Goal: Transaction & Acquisition: Purchase product/service

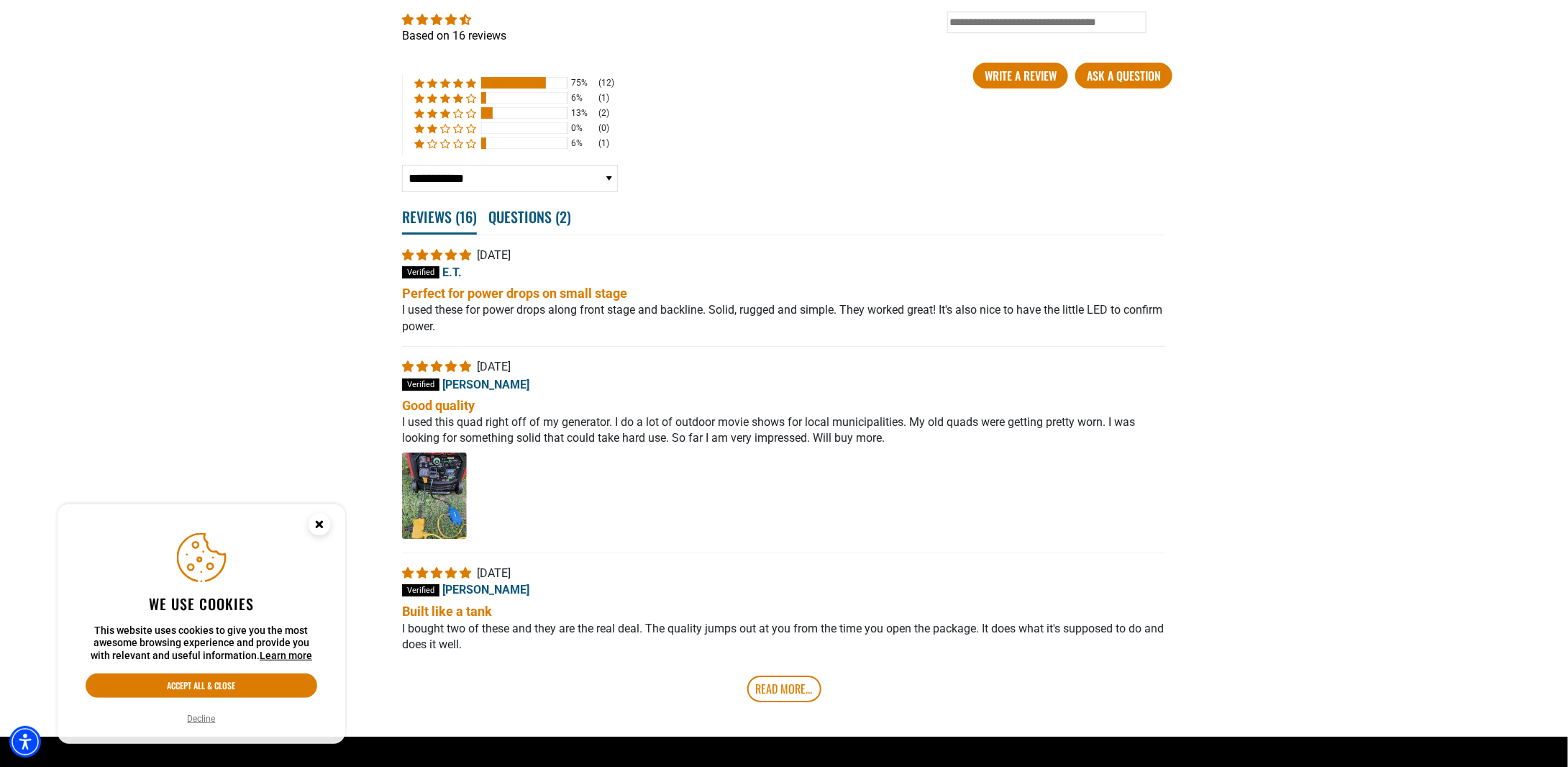
scroll to position [2518, 0]
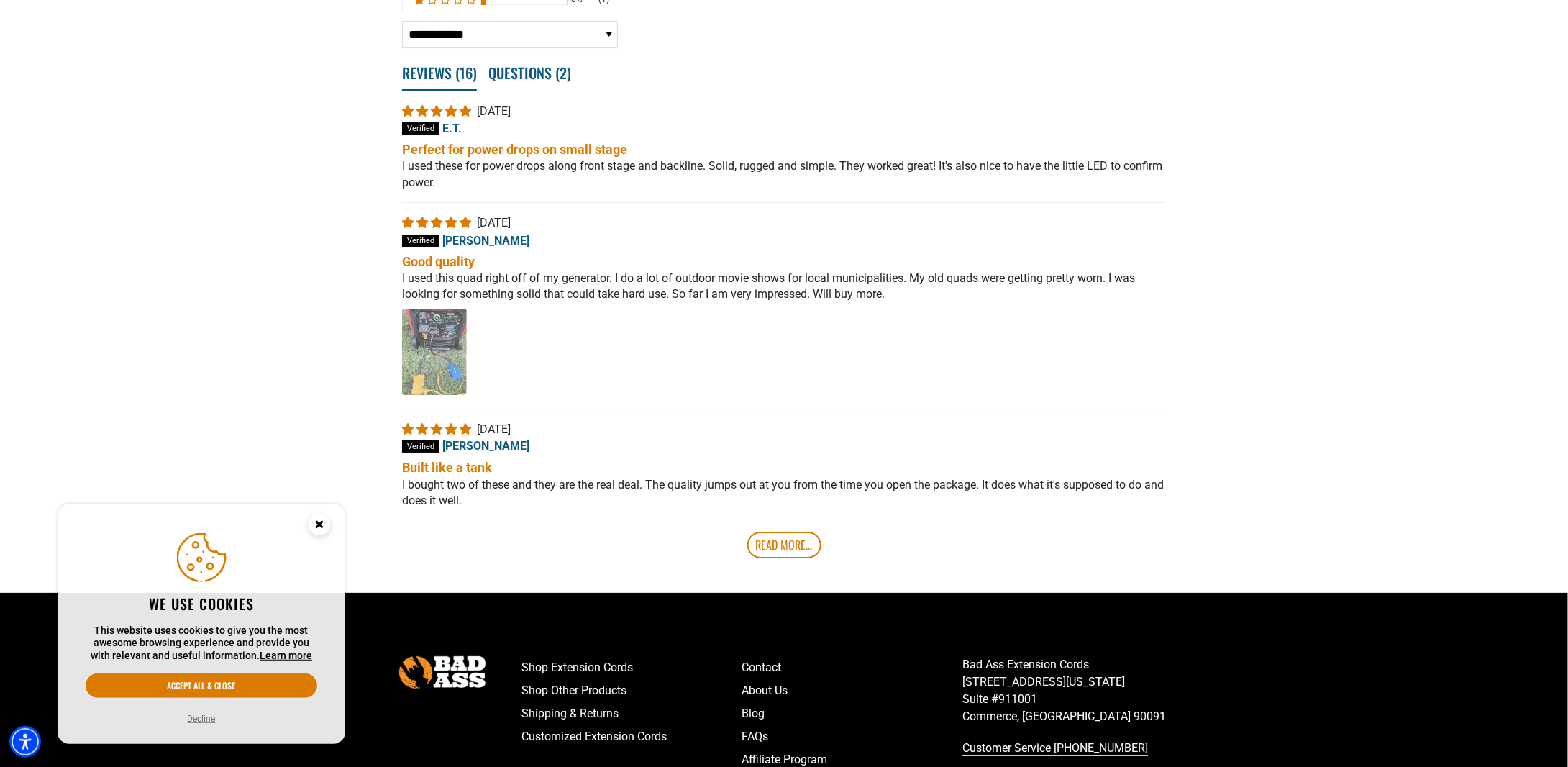
click at [425, 353] on img "Link to user picture 1 - open in a new tab" at bounding box center [434, 352] width 65 height 86
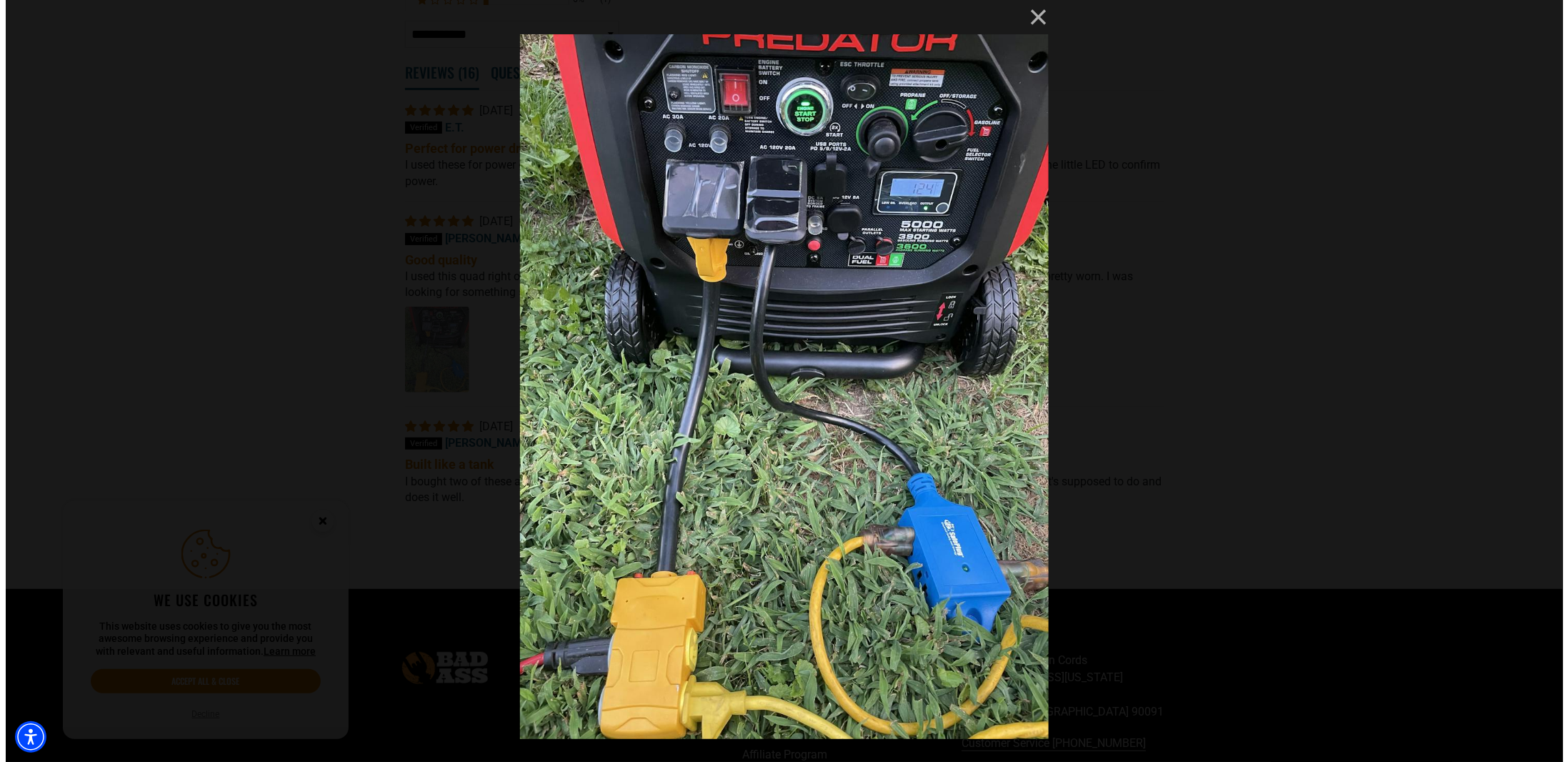
scroll to position [0, 0]
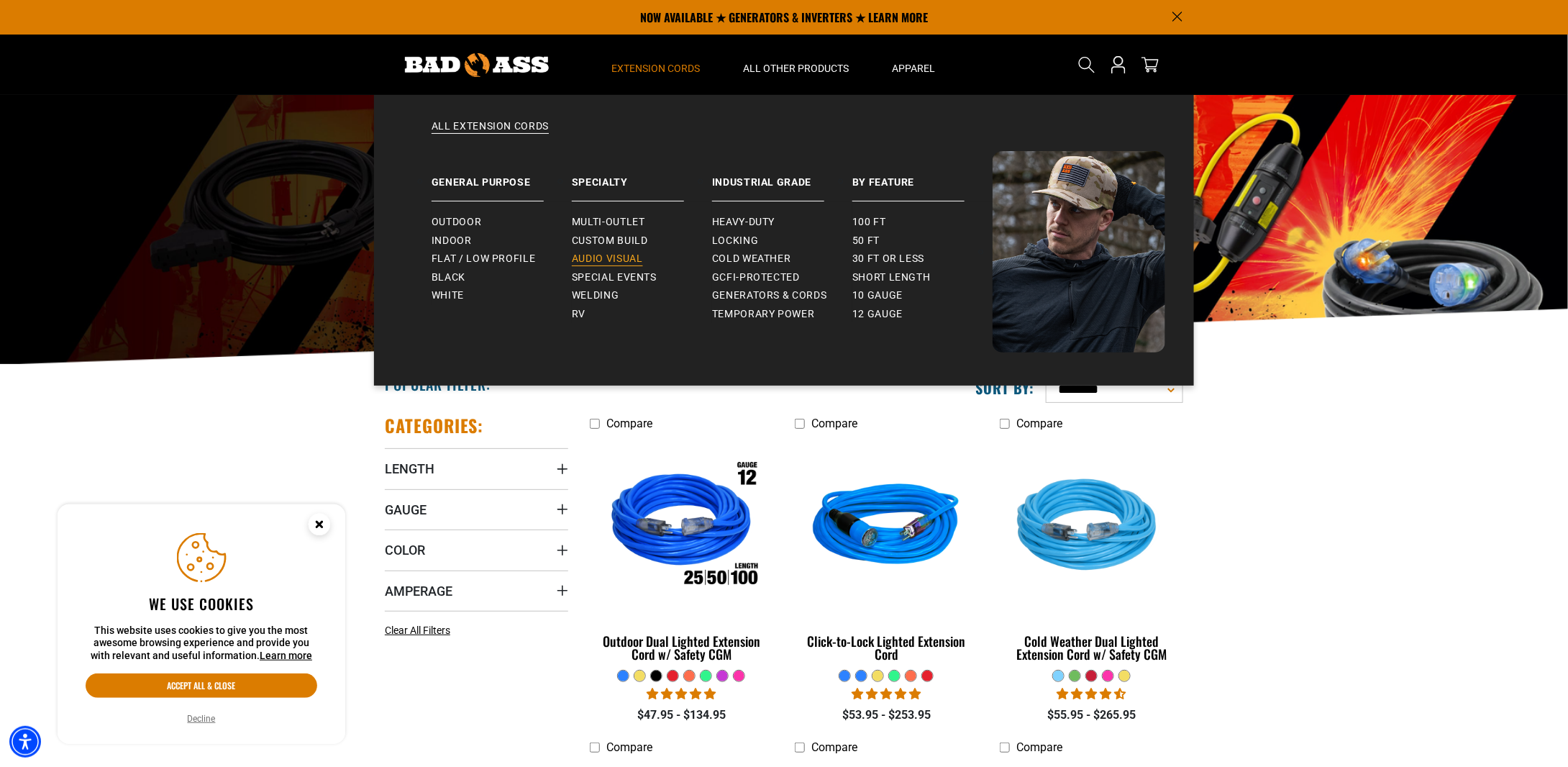
click at [611, 256] on span "Audio Visual" at bounding box center [607, 258] width 71 height 13
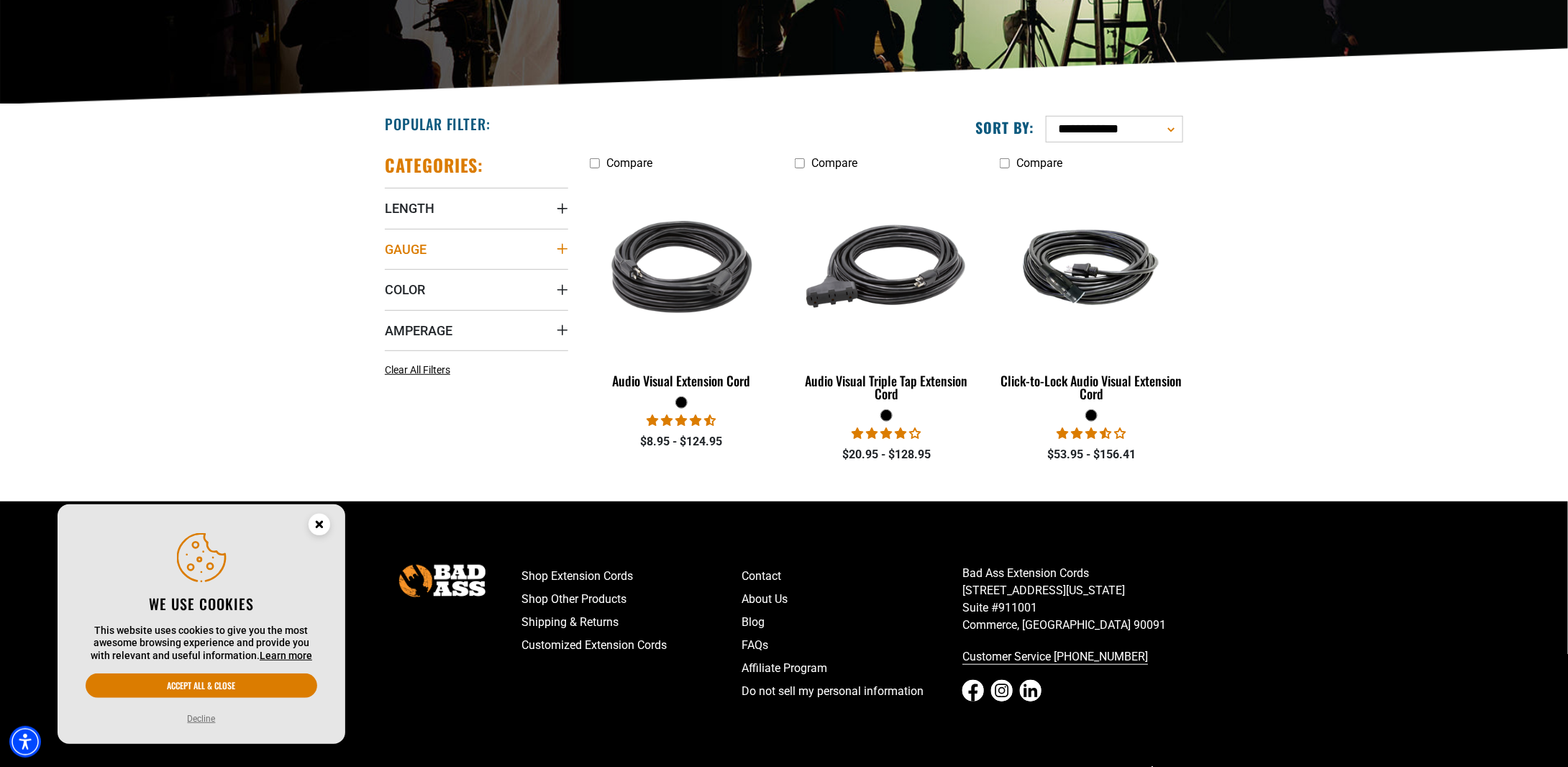
scroll to position [288, 0]
